Goal: Transaction & Acquisition: Purchase product/service

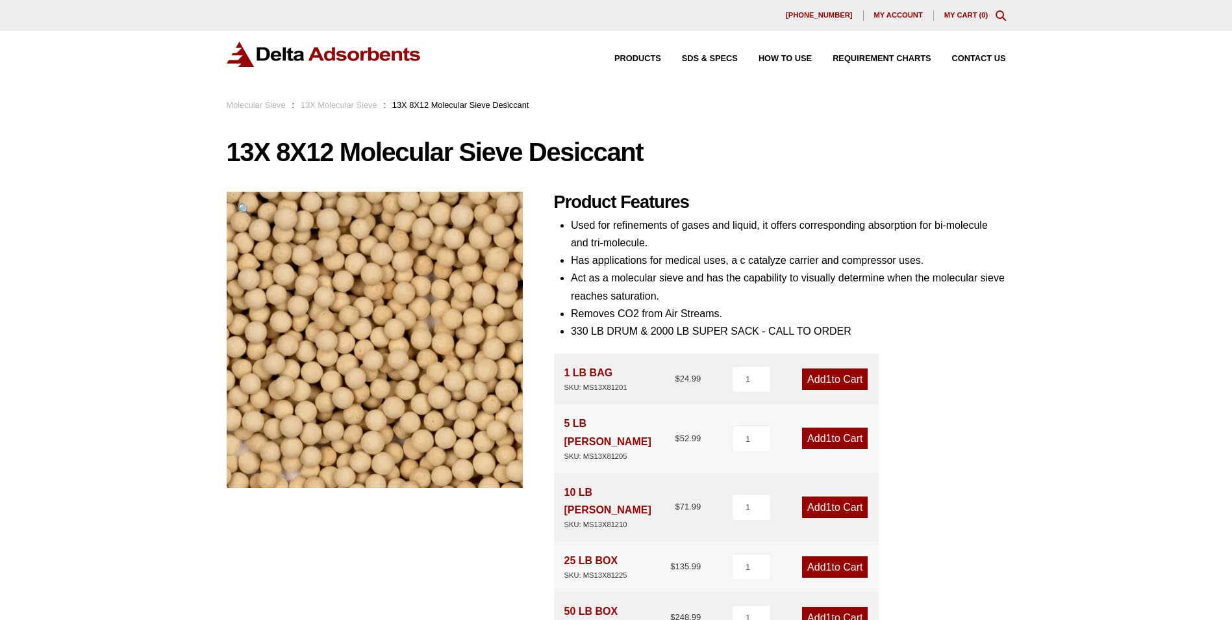
click at [972, 10] on div "630-980-5205 My account My Cart ( 0 )" at bounding box center [617, 15] width 780 height 10
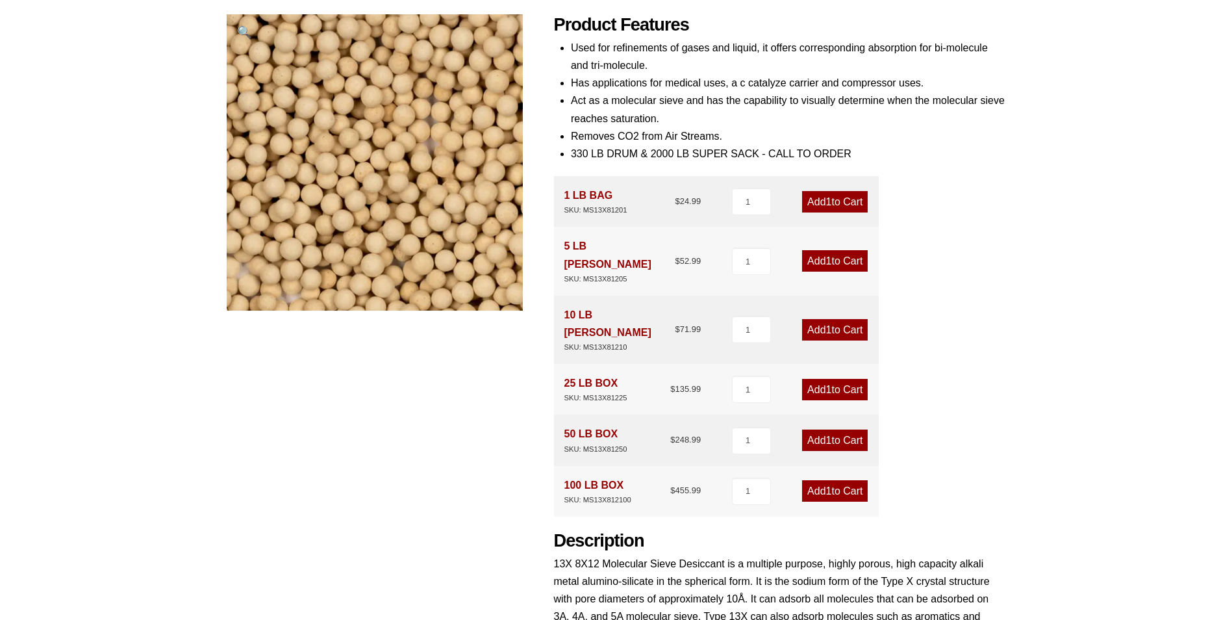
scroll to position [195, 0]
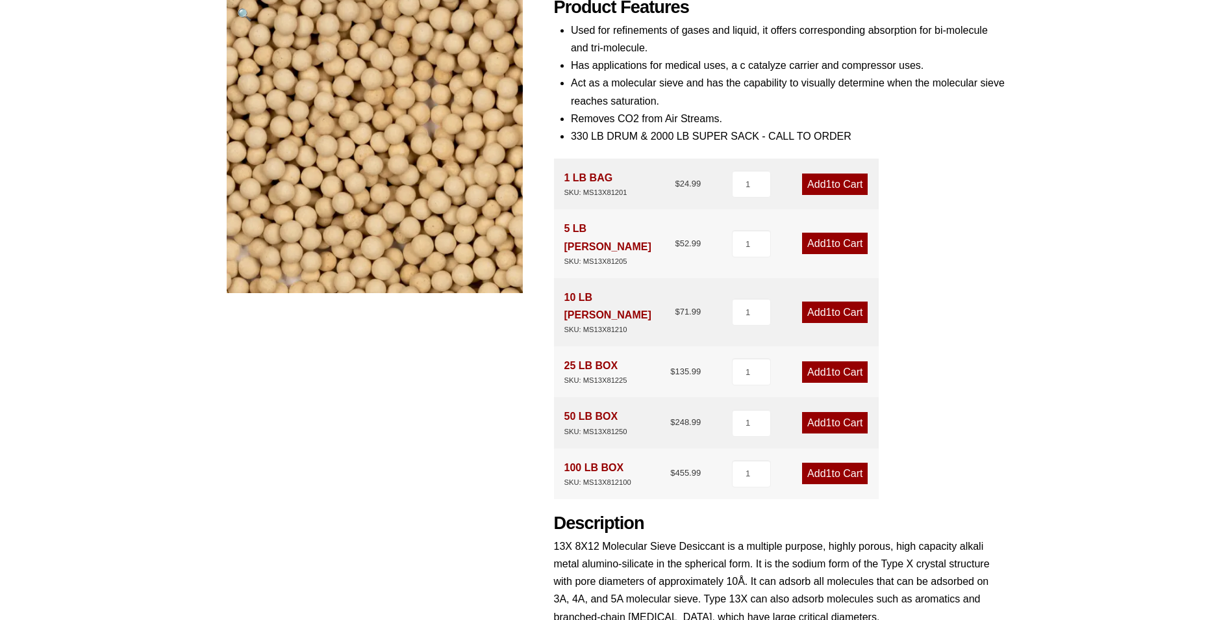
click at [839, 234] on link "Add 1 to Cart" at bounding box center [835, 243] width 66 height 21
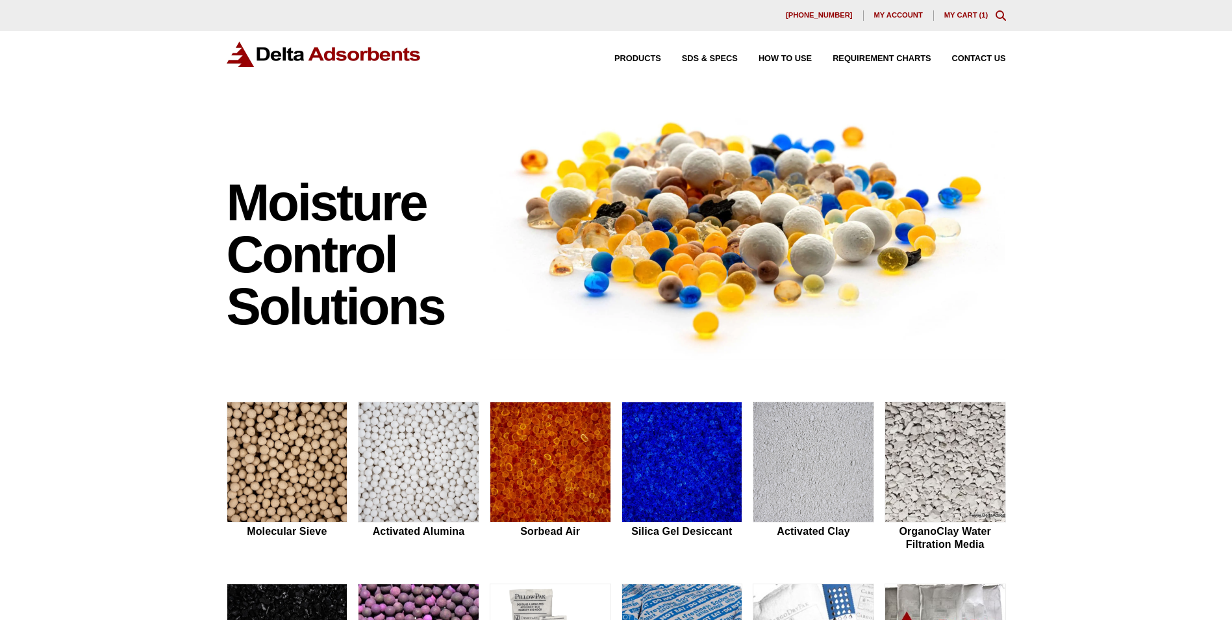
click at [967, 14] on link "My Cart ( 1 )" at bounding box center [967, 15] width 44 height 8
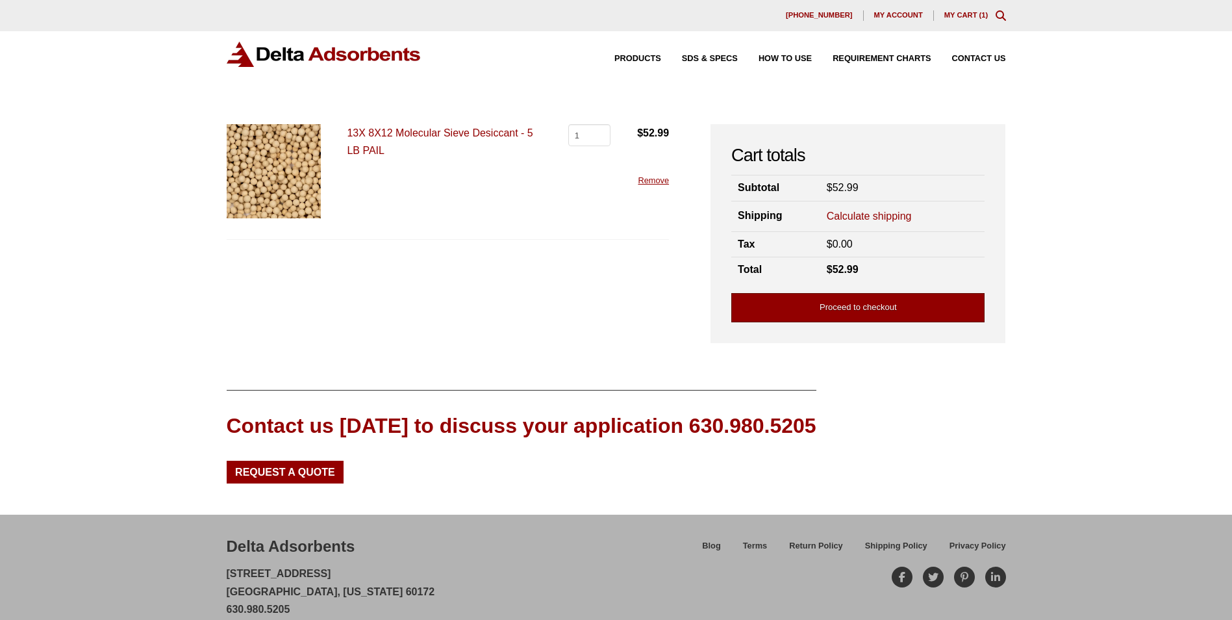
click at [858, 303] on link "Proceed to checkout" at bounding box center [857, 307] width 253 height 29
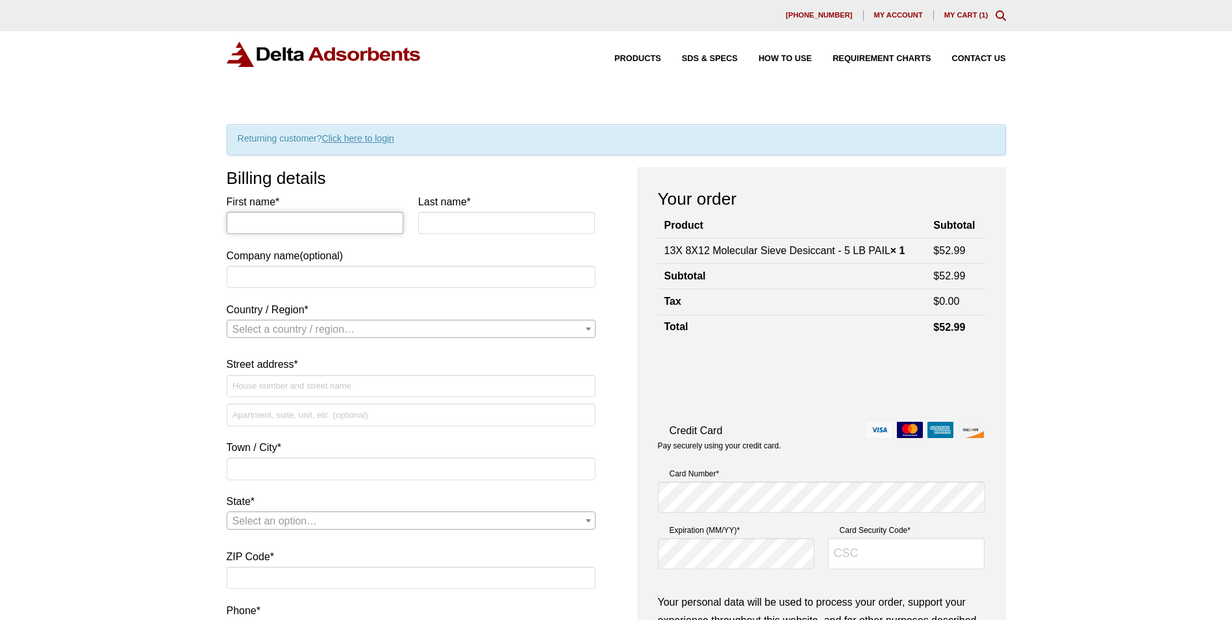
click at [327, 223] on input "First name *" at bounding box center [315, 223] width 177 height 22
type input "Robert"
type input "Michalczyk"
type input "Rapiscan Systems Inc."
select select "US"
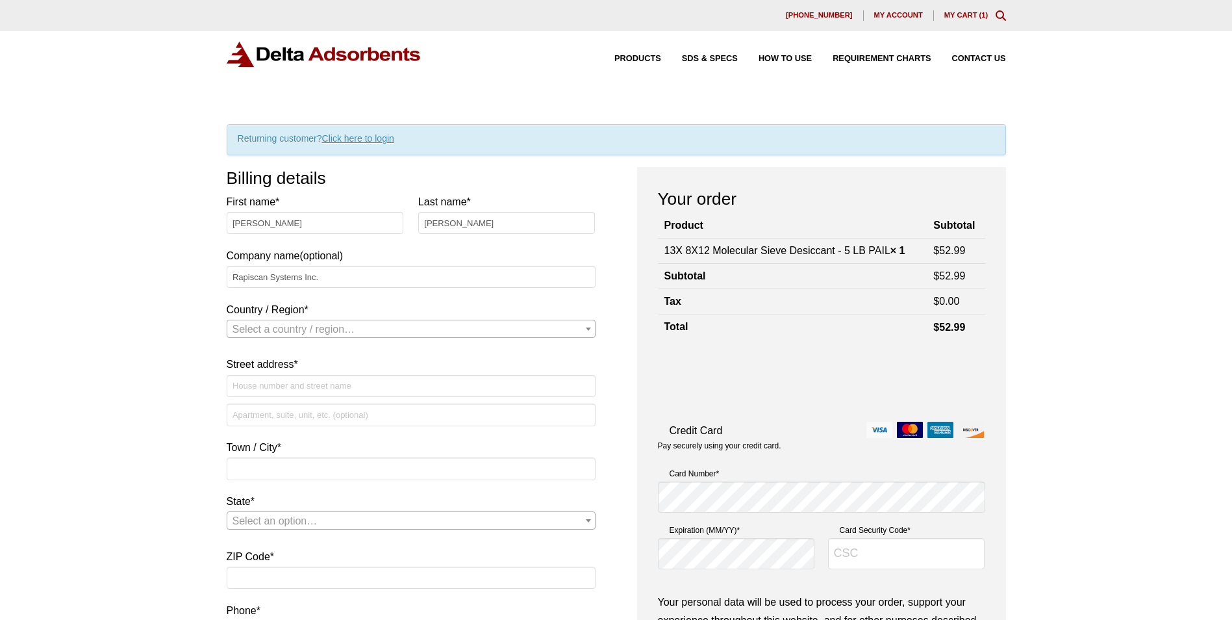
type input "[STREET_ADDRESS]"
type input "ANDOVER, Massachusetts"
type input "01810-5424"
type input "19789334372"
type input "[EMAIL_ADDRESS][DOMAIN_NAME]"
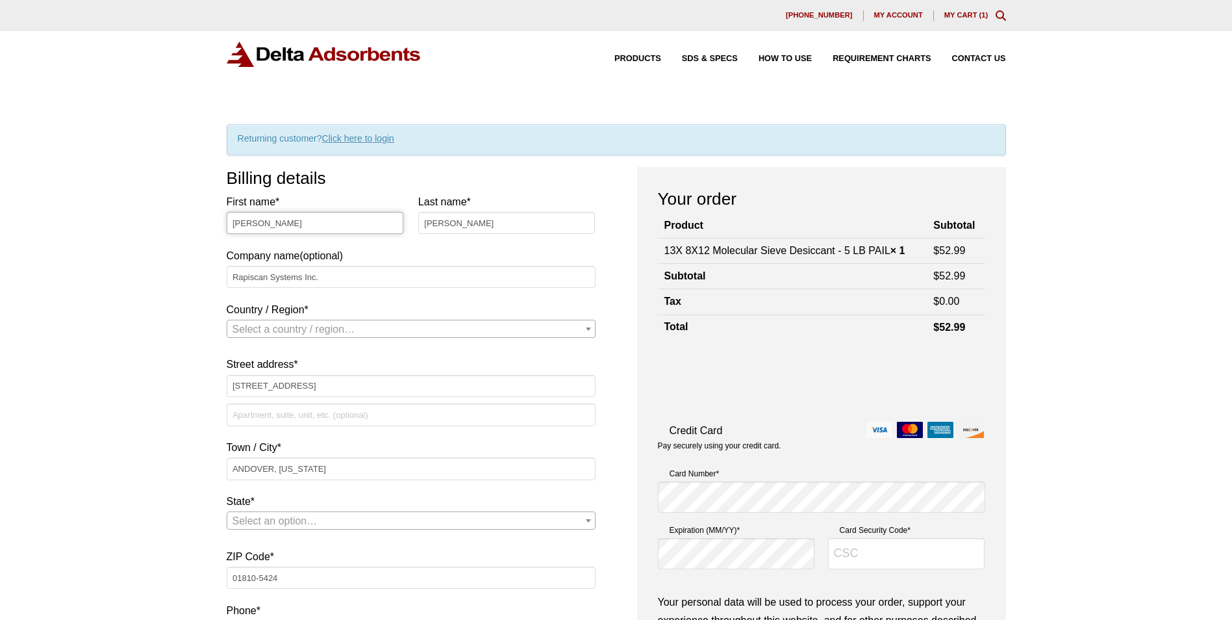
select select "US"
select select "MA"
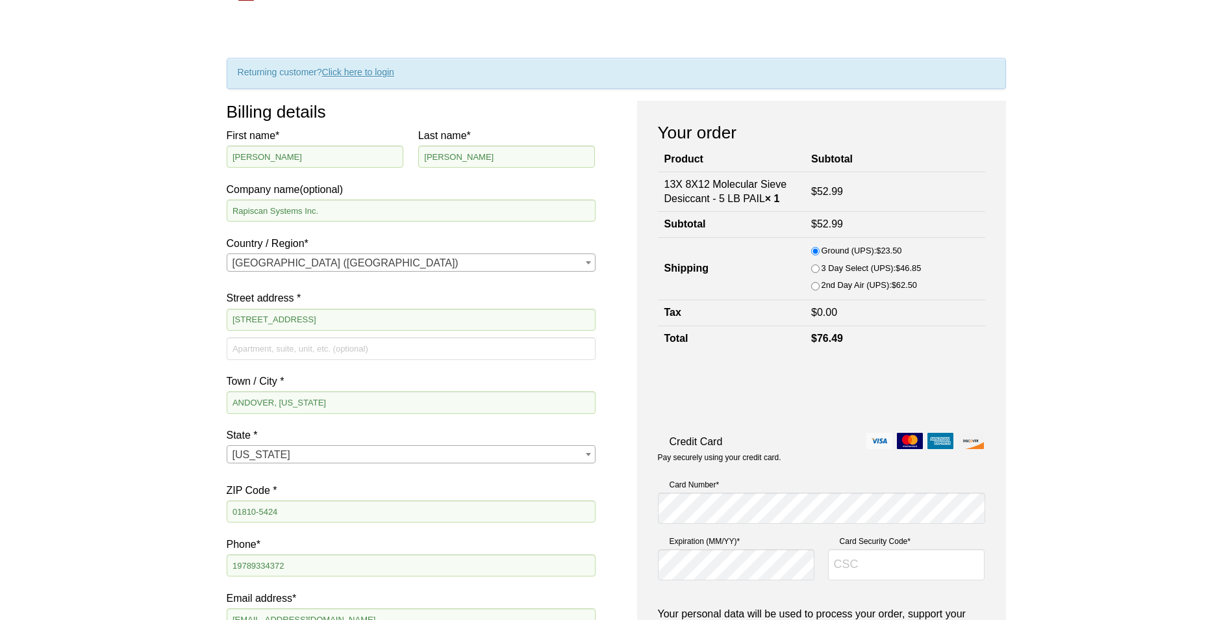
scroll to position [65, 0]
type input "671"
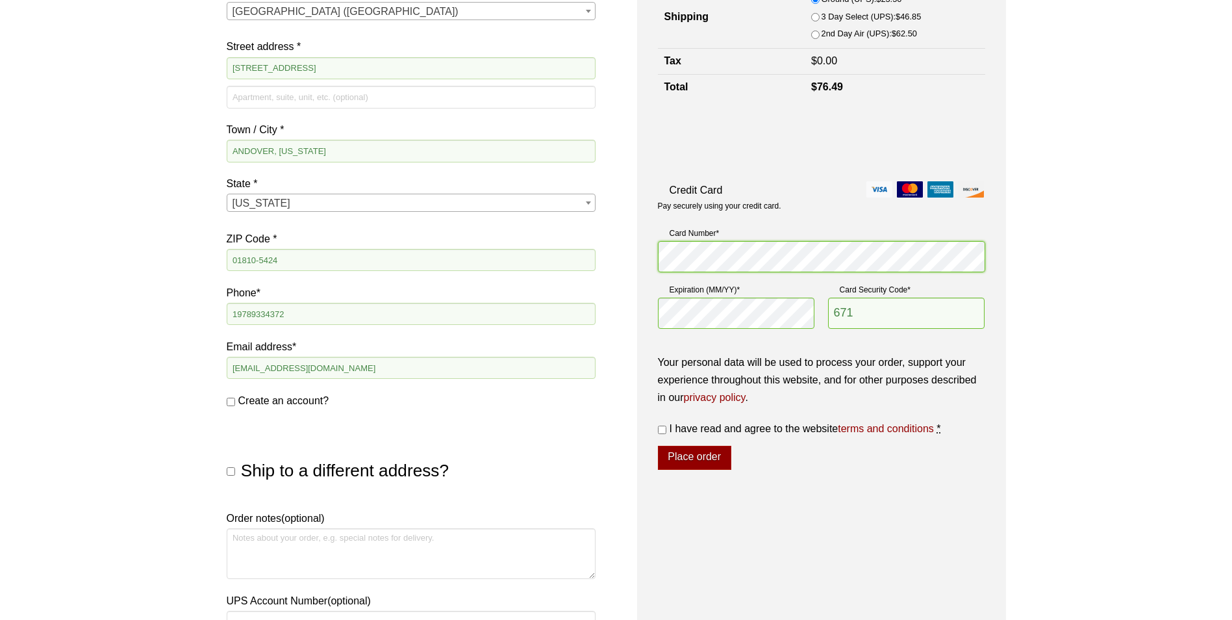
scroll to position [325, 0]
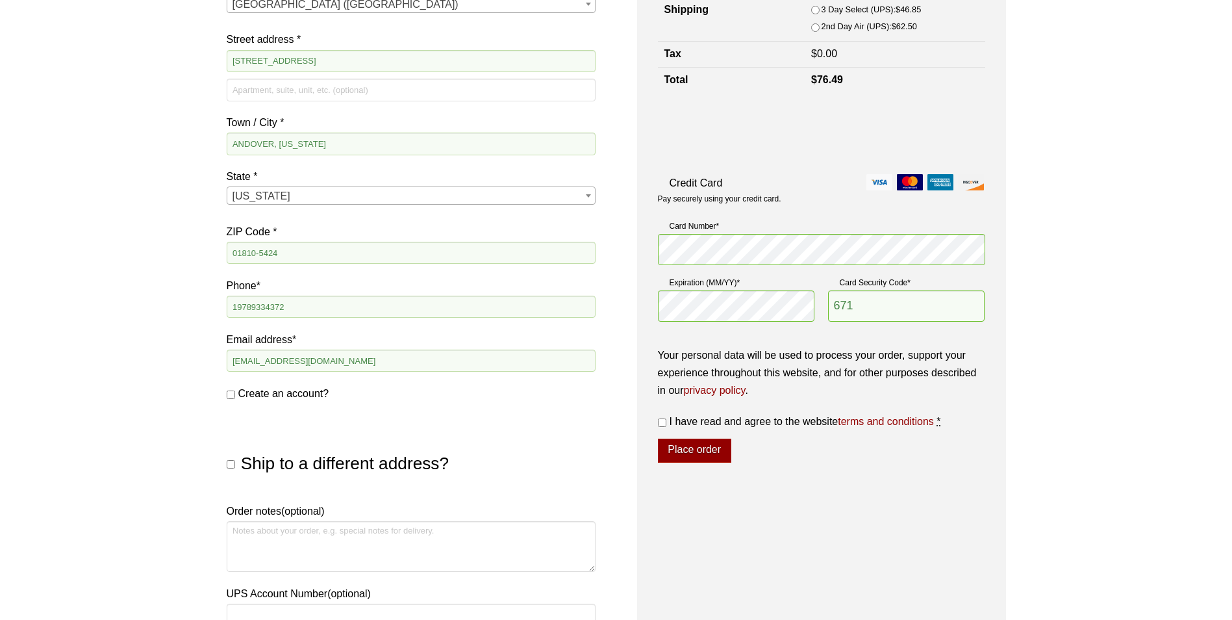
click at [665, 425] on input "I have read and agree to the website terms and conditions *" at bounding box center [662, 422] width 8 height 8
checkbox input "true"
click at [678, 446] on button "Place order" at bounding box center [694, 450] width 73 height 25
